Goal: Obtain resource: Download file/media

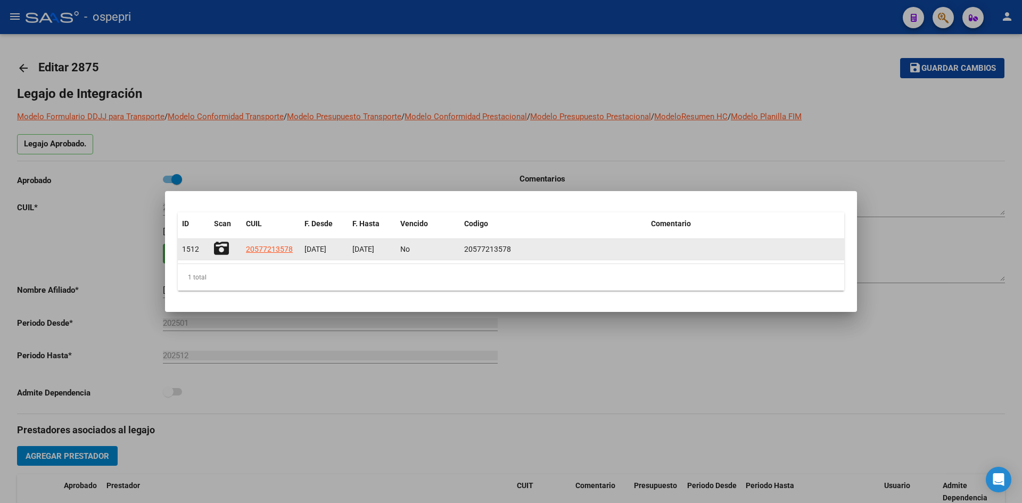
click at [220, 245] on icon at bounding box center [221, 248] width 15 height 15
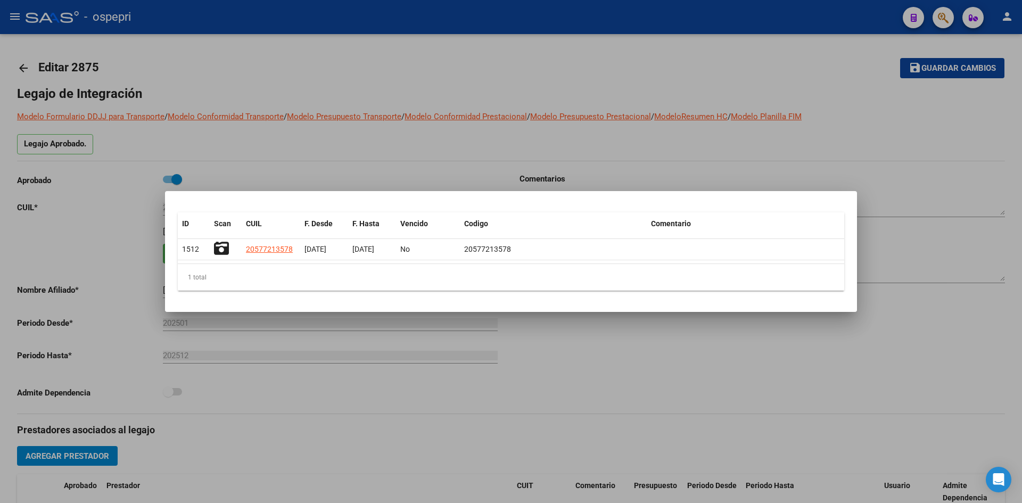
click at [197, 73] on div at bounding box center [511, 251] width 1022 height 503
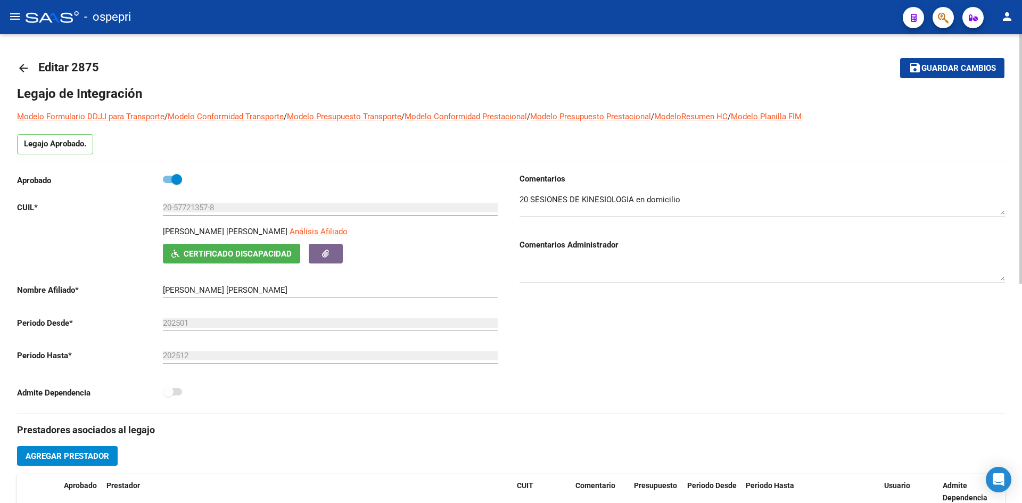
click at [21, 71] on mat-icon "arrow_back" at bounding box center [23, 68] width 13 height 13
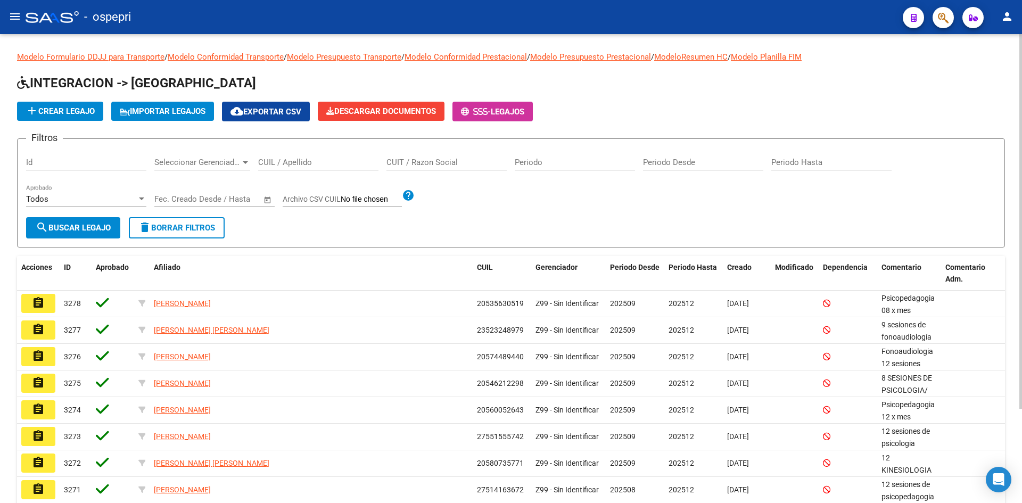
click at [311, 164] on input "CUIL / Apellido" at bounding box center [318, 162] width 120 height 10
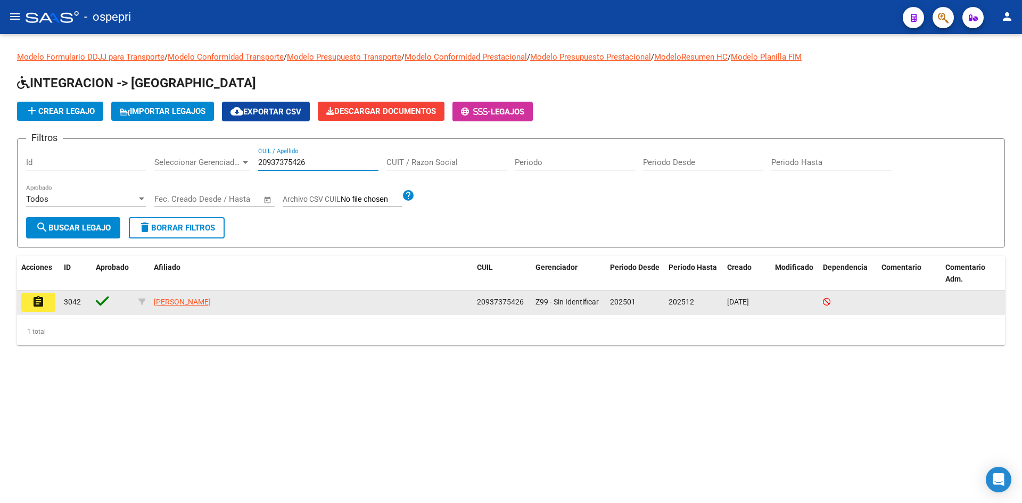
type input "20937375426"
click at [42, 306] on mat-icon "assignment" at bounding box center [38, 301] width 13 height 13
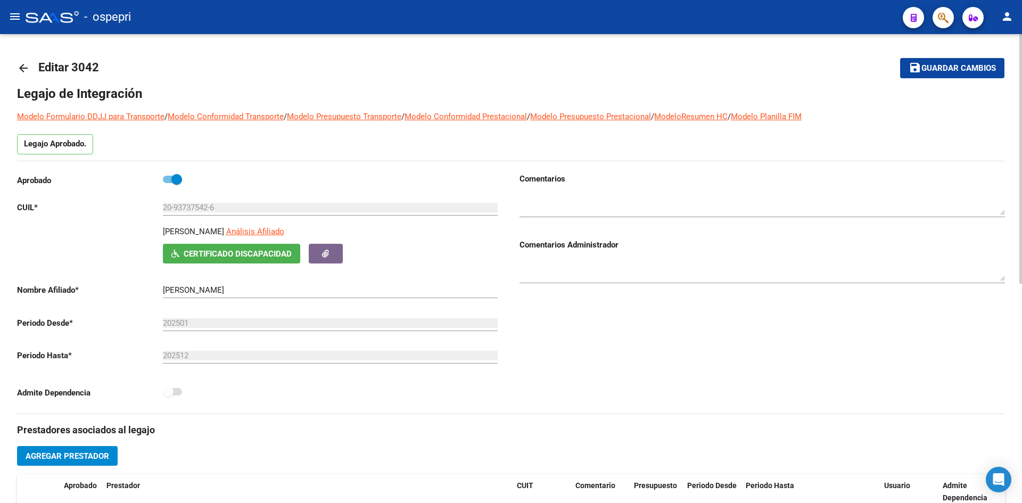
click at [212, 252] on span "Certificado Discapacidad" at bounding box center [238, 254] width 108 height 10
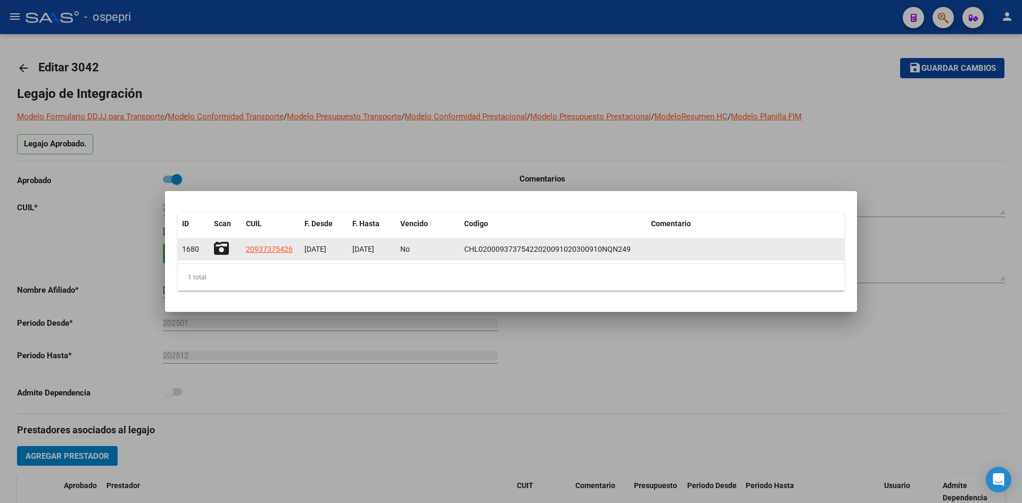
click at [221, 244] on icon at bounding box center [221, 248] width 15 height 15
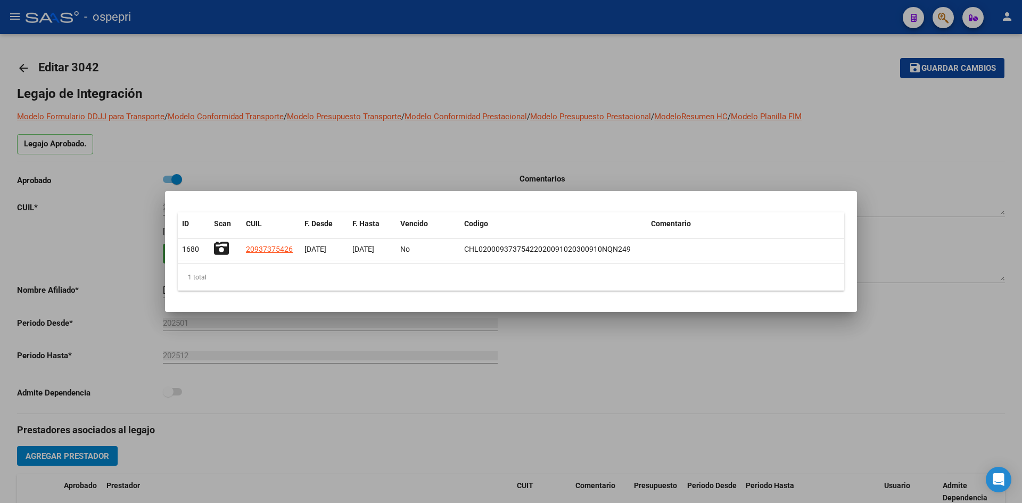
click at [309, 69] on div at bounding box center [511, 251] width 1022 height 503
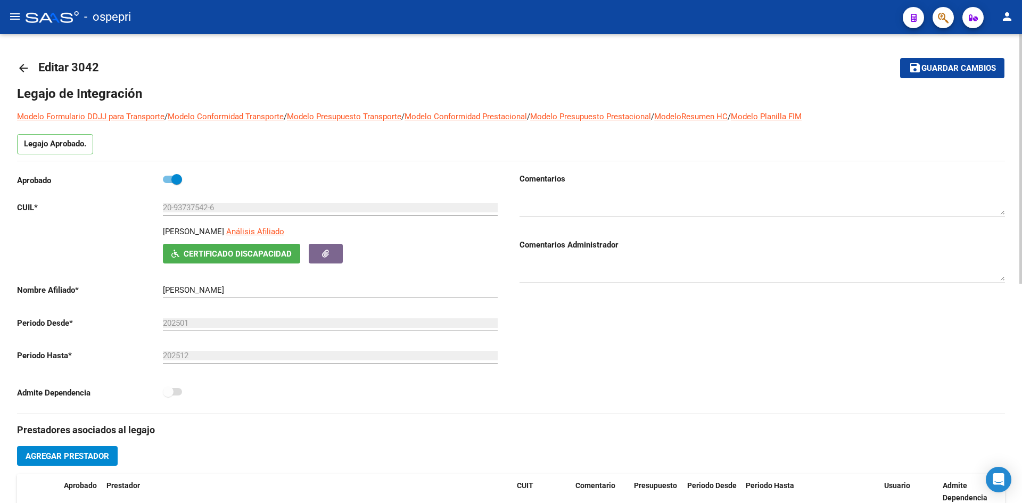
click at [22, 63] on mat-icon "arrow_back" at bounding box center [23, 68] width 13 height 13
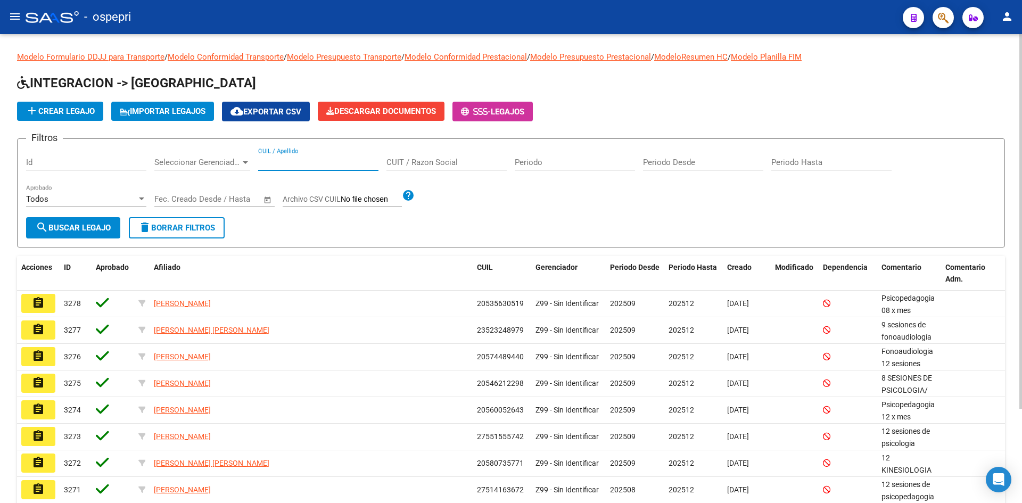
click at [284, 165] on input "CUIL / Apellido" at bounding box center [318, 162] width 120 height 10
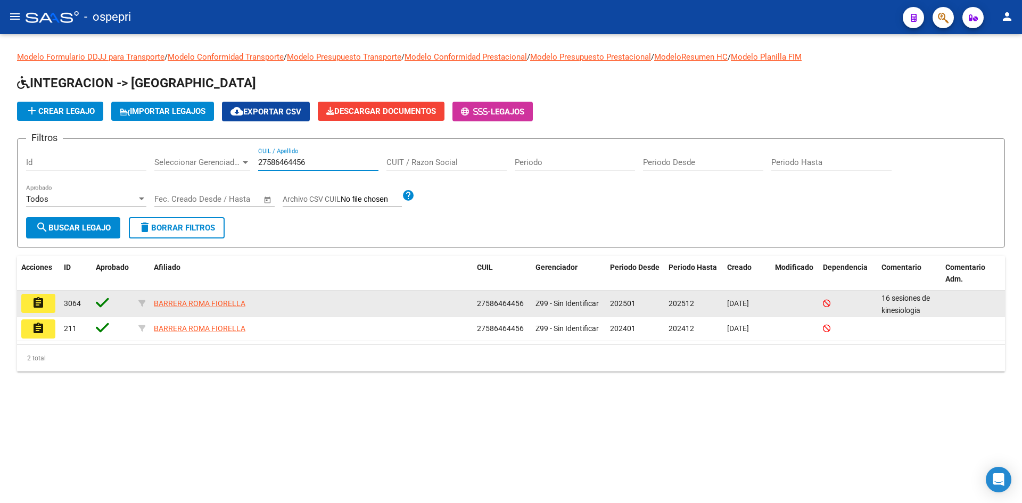
type input "27586464456"
click at [42, 302] on mat-icon "assignment" at bounding box center [38, 302] width 13 height 13
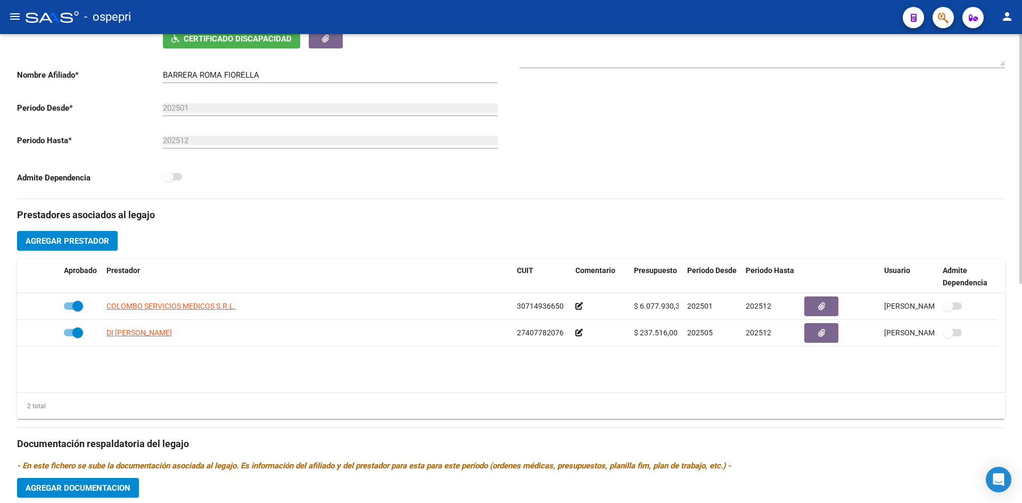
scroll to position [412, 0]
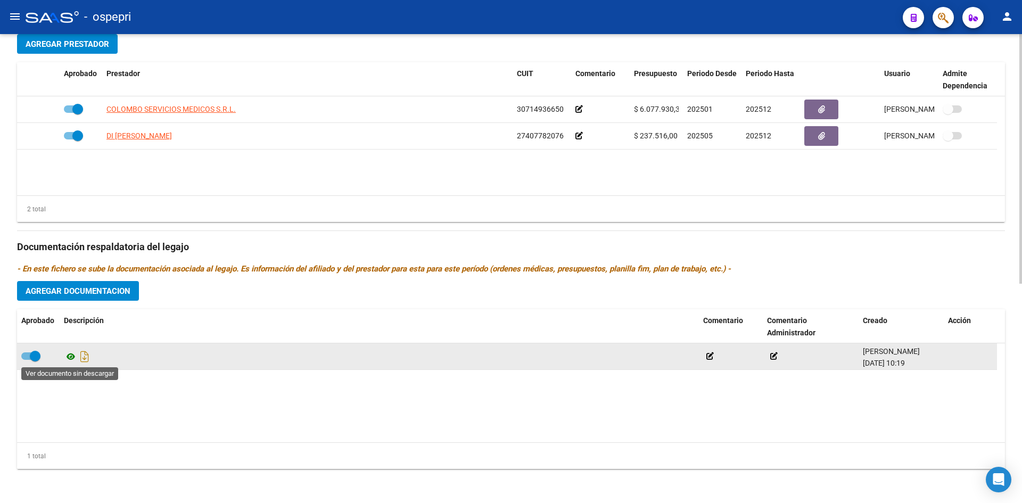
click at [70, 354] on icon at bounding box center [71, 356] width 14 height 13
